Goal: Entertainment & Leisure: Consume media (video, audio)

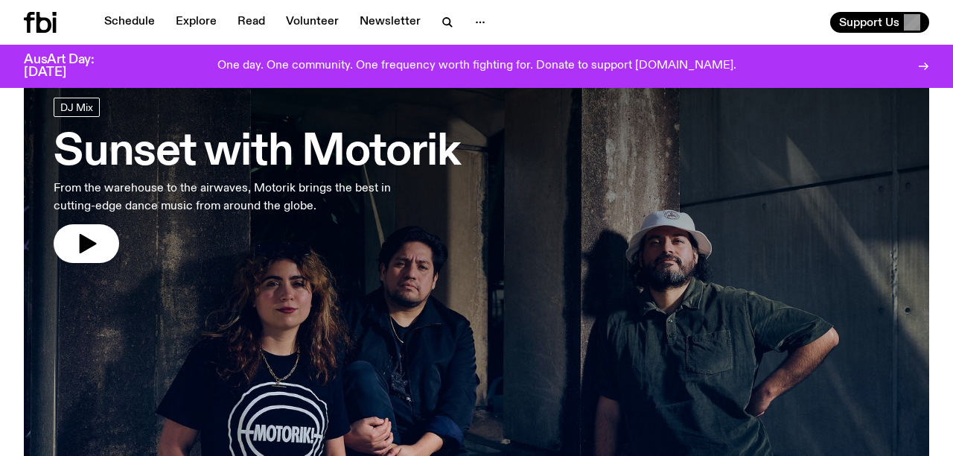
scroll to position [77, 0]
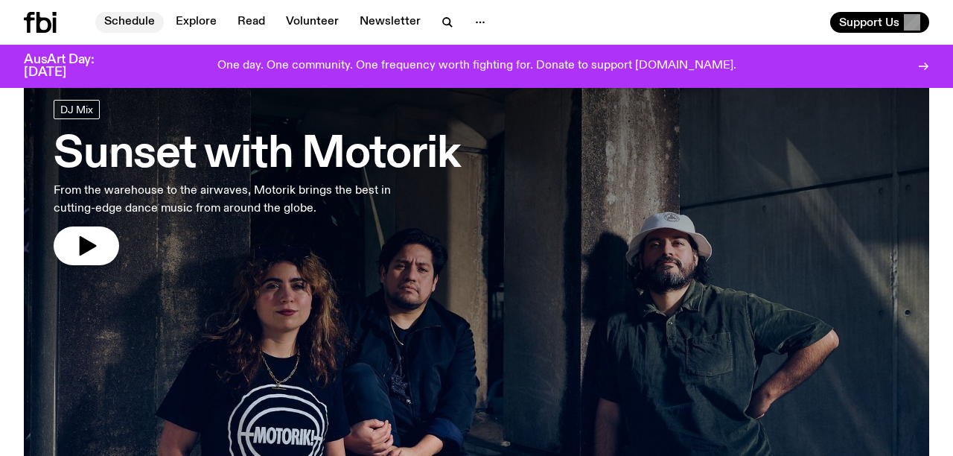
click at [127, 17] on link "Schedule" at bounding box center [129, 22] width 68 height 21
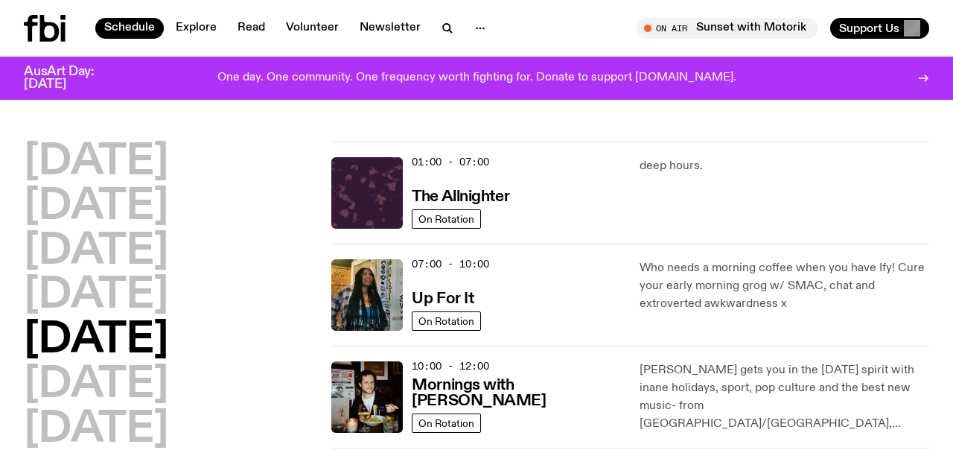
click at [258, 401] on div "[DATE] [DATE] [DATE] [DATE] [DATE] [DATE] [DATE]" at bounding box center [169, 295] width 290 height 309
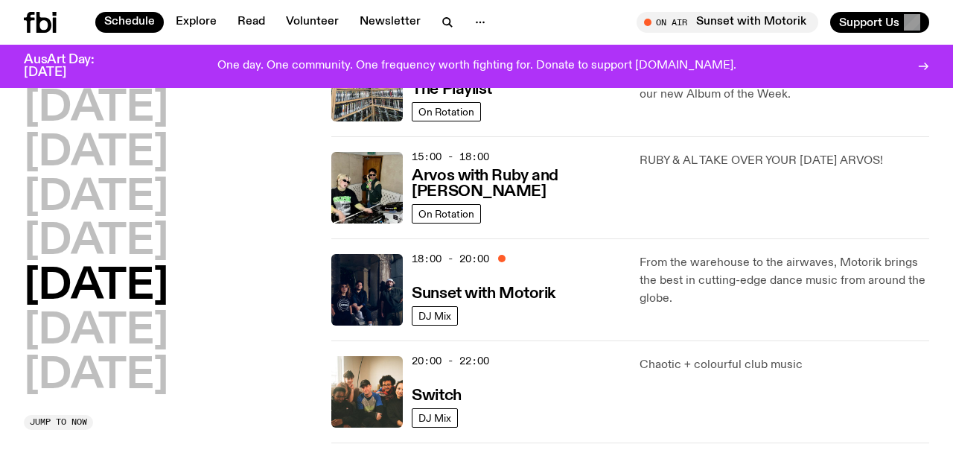
scroll to position [505, 0]
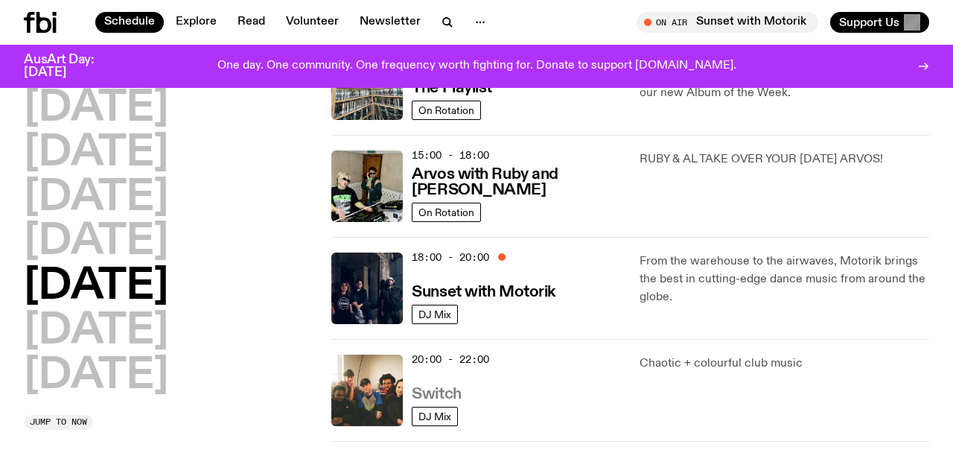
click at [444, 396] on h3 "Switch" at bounding box center [436, 394] width 49 height 16
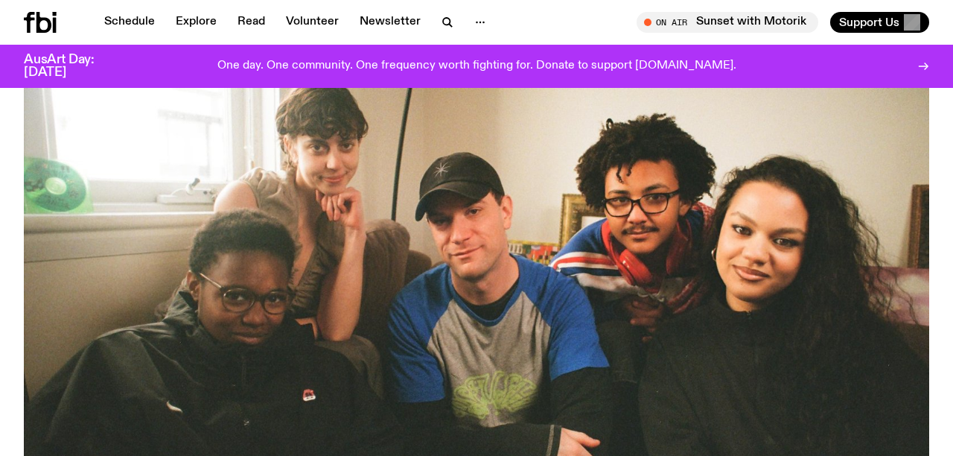
scroll to position [177, 0]
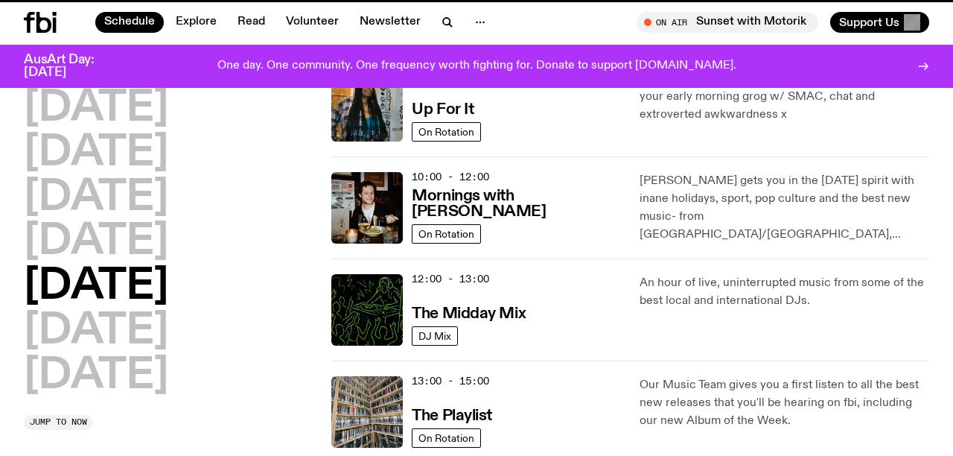
scroll to position [505, 0]
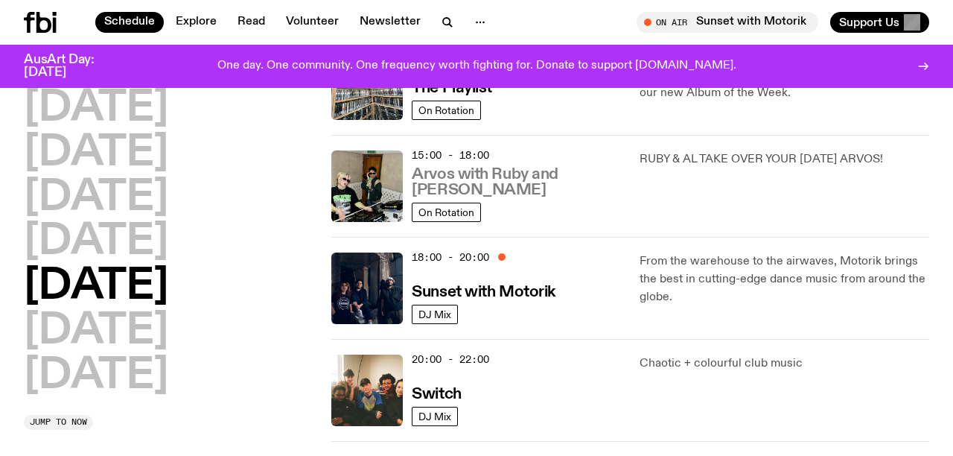
click at [464, 185] on h3 "Arvos with Ruby and [PERSON_NAME]" at bounding box center [516, 182] width 209 height 31
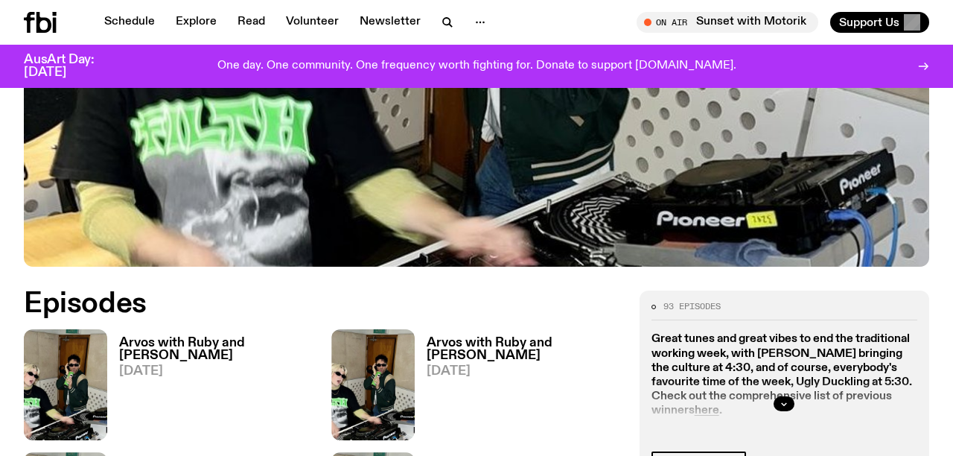
scroll to position [528, 0]
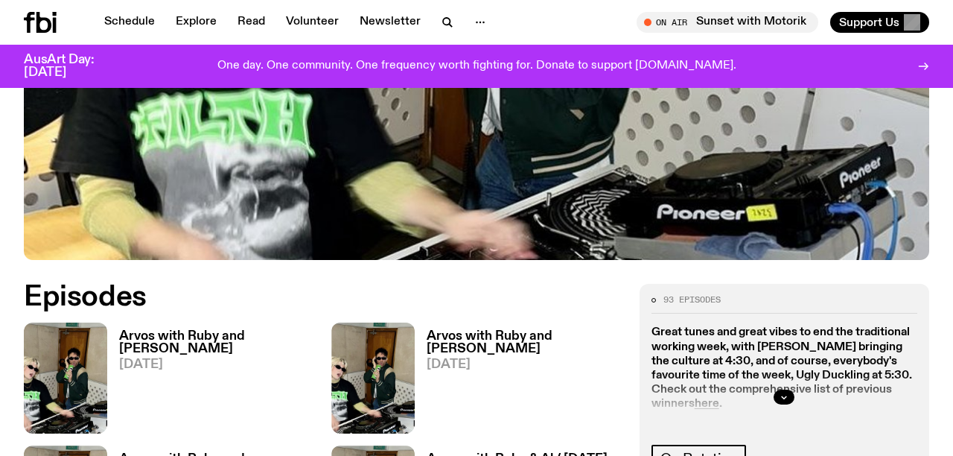
click at [174, 330] on h3 "Arvos with Ruby and [PERSON_NAME]" at bounding box center [216, 342] width 194 height 25
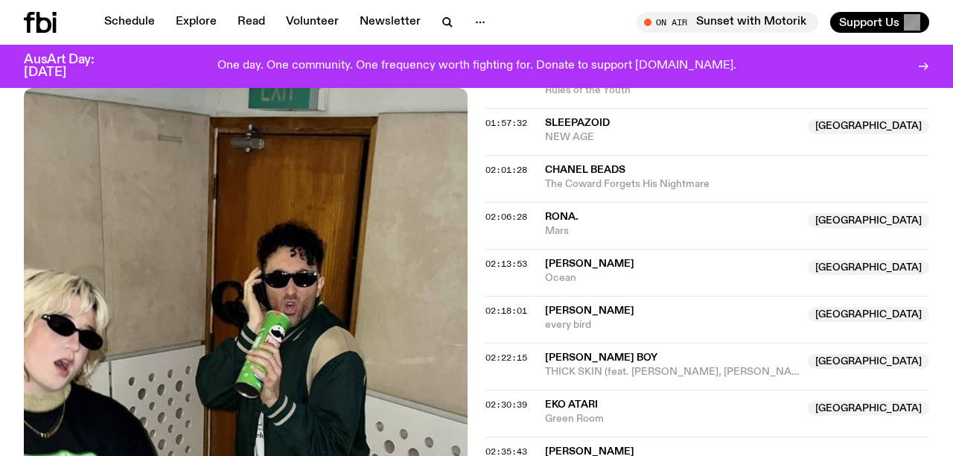
scroll to position [1535, 0]
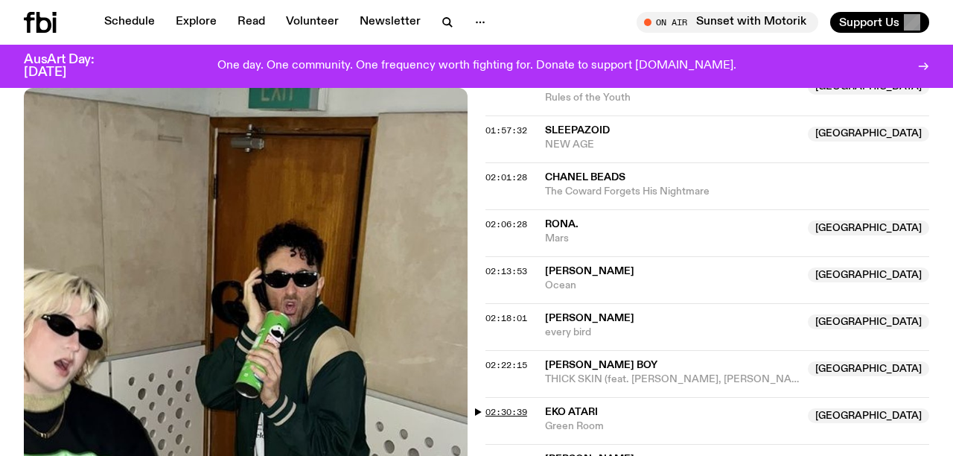
click at [515, 406] on span "02:30:39" at bounding box center [506, 412] width 42 height 12
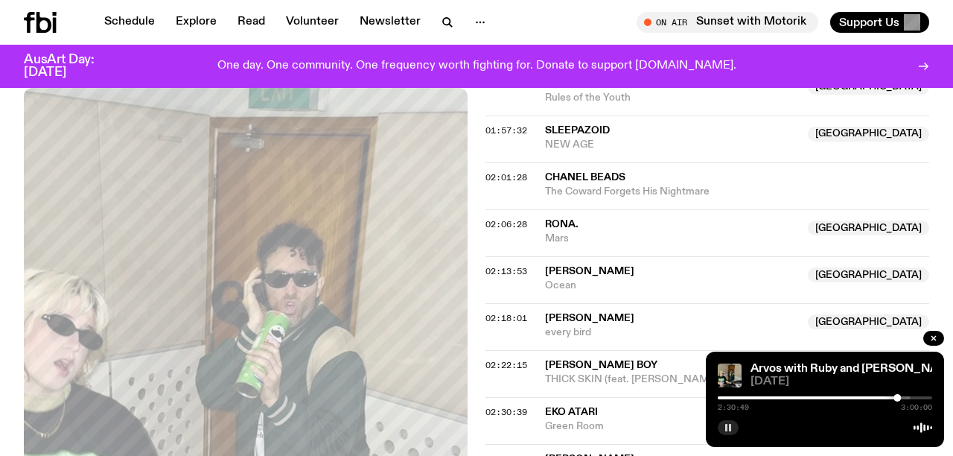
click at [728, 425] on icon "button" at bounding box center [728, 427] width 9 height 9
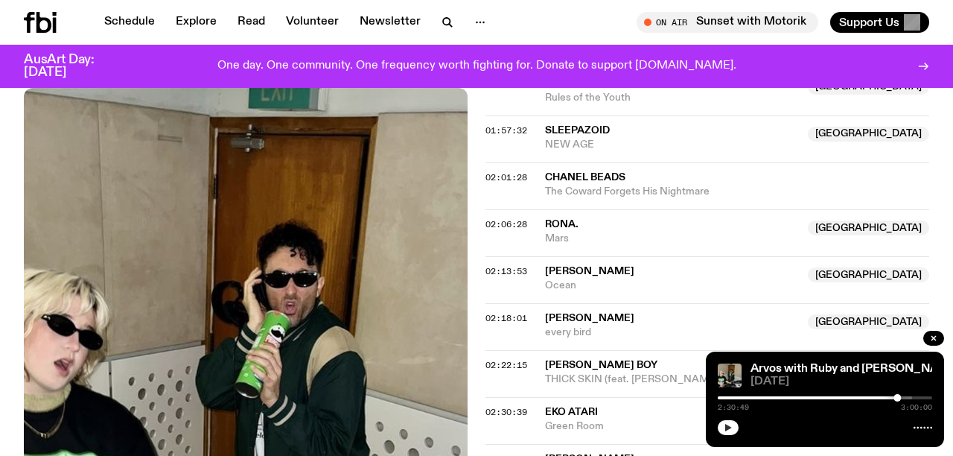
click at [728, 425] on icon "button" at bounding box center [728, 427] width 9 height 9
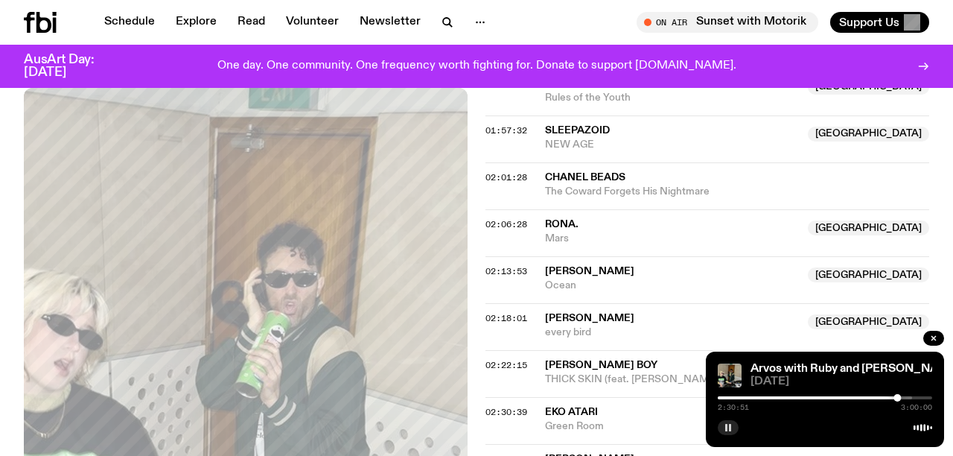
click at [728, 425] on icon "button" at bounding box center [728, 427] width 9 height 9
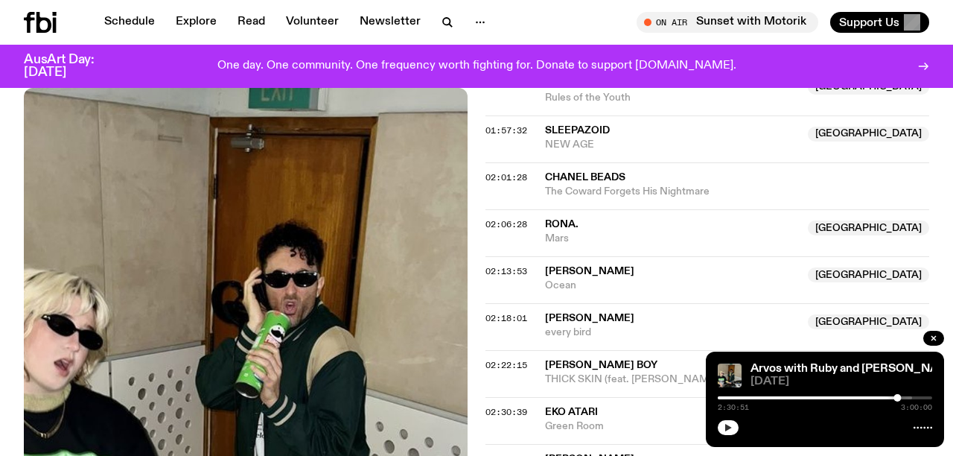
click at [728, 425] on icon "button" at bounding box center [728, 427] width 9 height 9
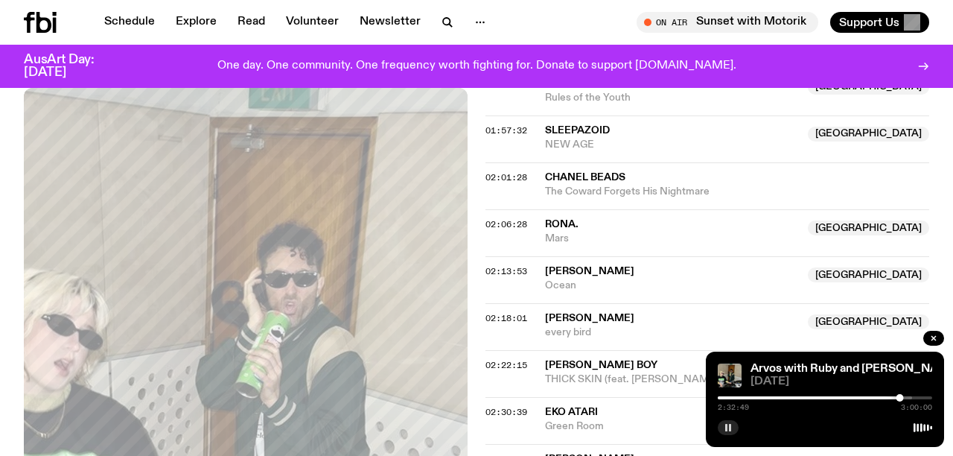
click at [730, 424] on rect "button" at bounding box center [730, 427] width 2 height 7
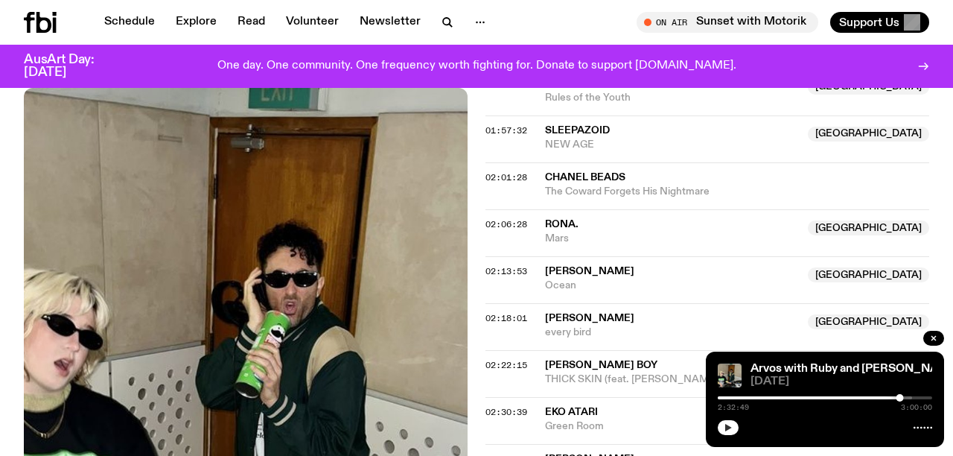
click at [730, 424] on icon "button" at bounding box center [728, 427] width 9 height 9
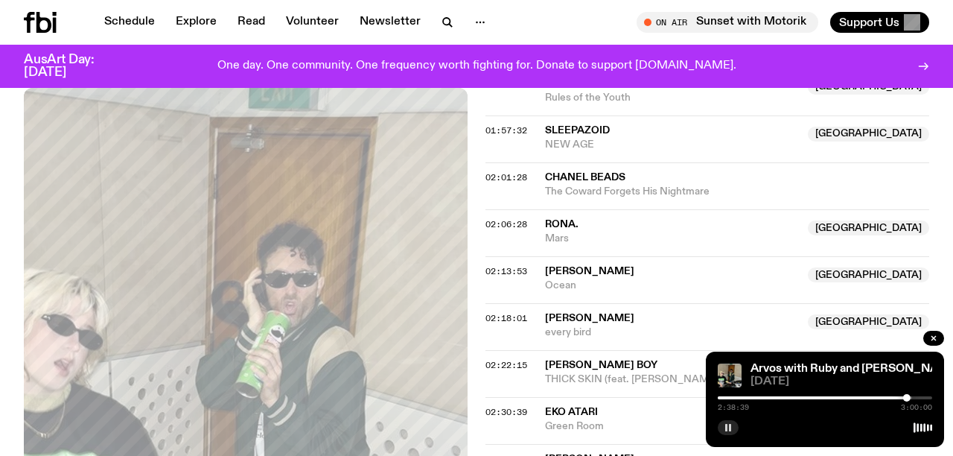
click at [730, 424] on rect "button" at bounding box center [730, 427] width 2 height 7
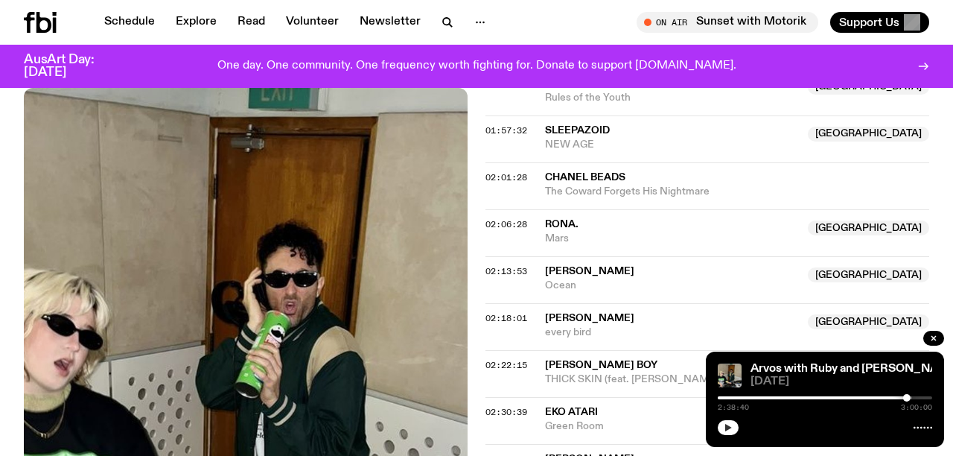
click at [732, 425] on icon "button" at bounding box center [728, 427] width 9 height 9
